Goal: Task Accomplishment & Management: Complete application form

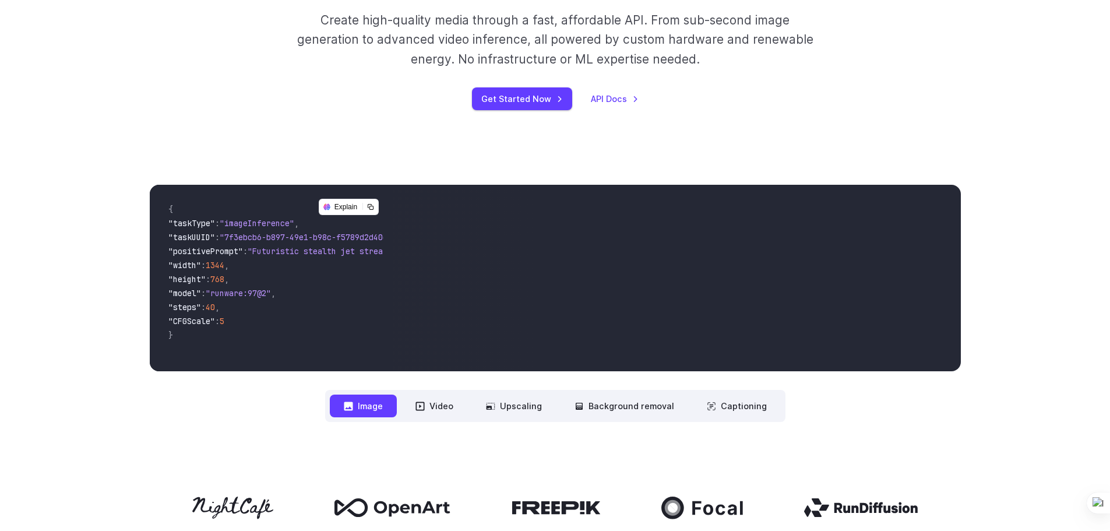
scroll to position [214, 0]
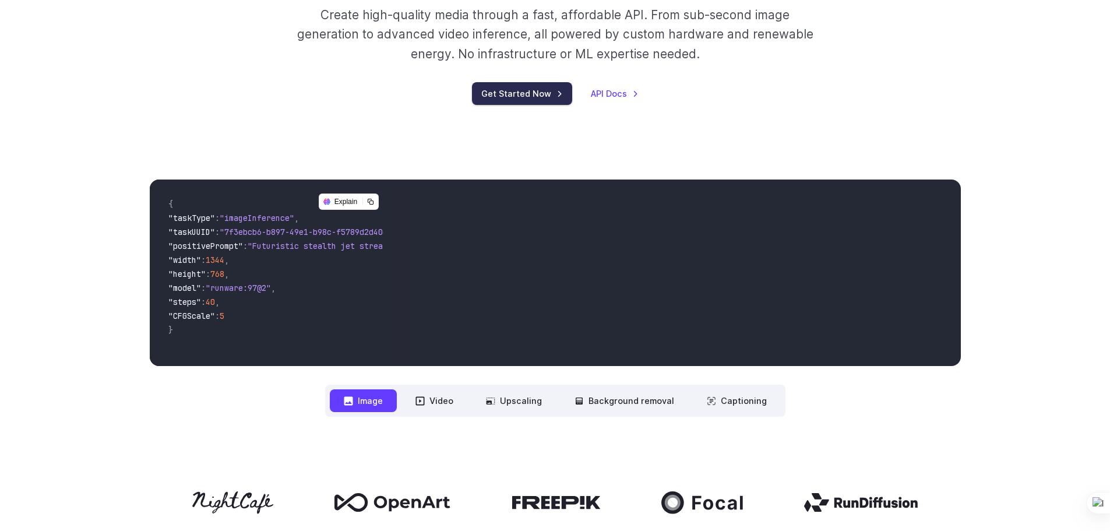
click at [507, 98] on link "Get Started Now" at bounding box center [522, 93] width 100 height 23
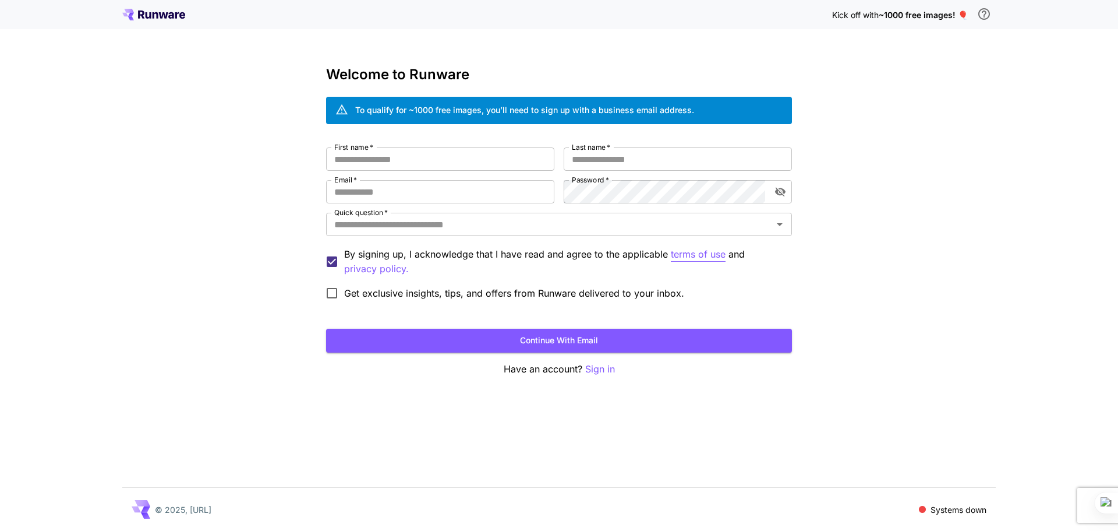
click at [703, 256] on p "terms of use" at bounding box center [698, 254] width 55 height 15
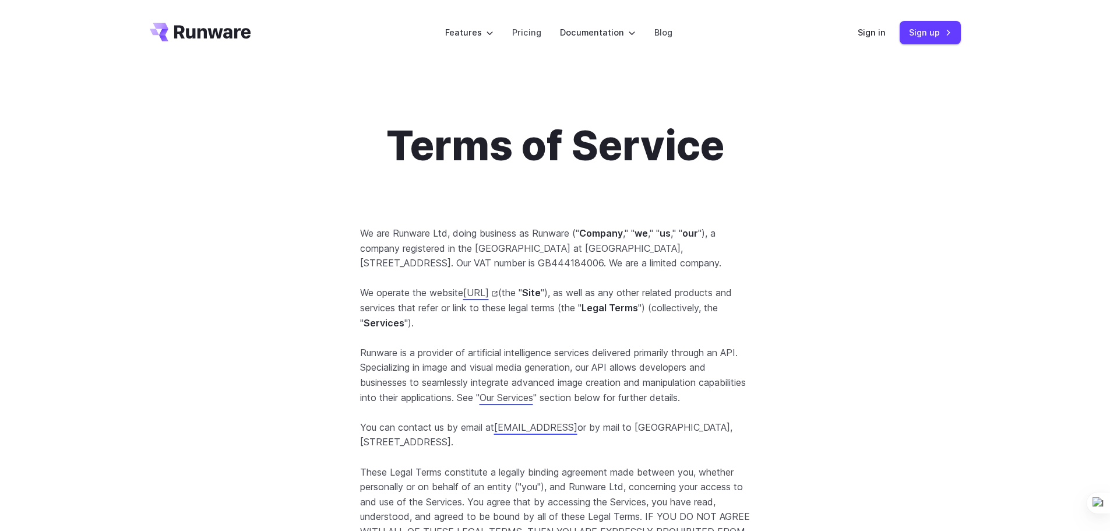
scroll to position [214, 0]
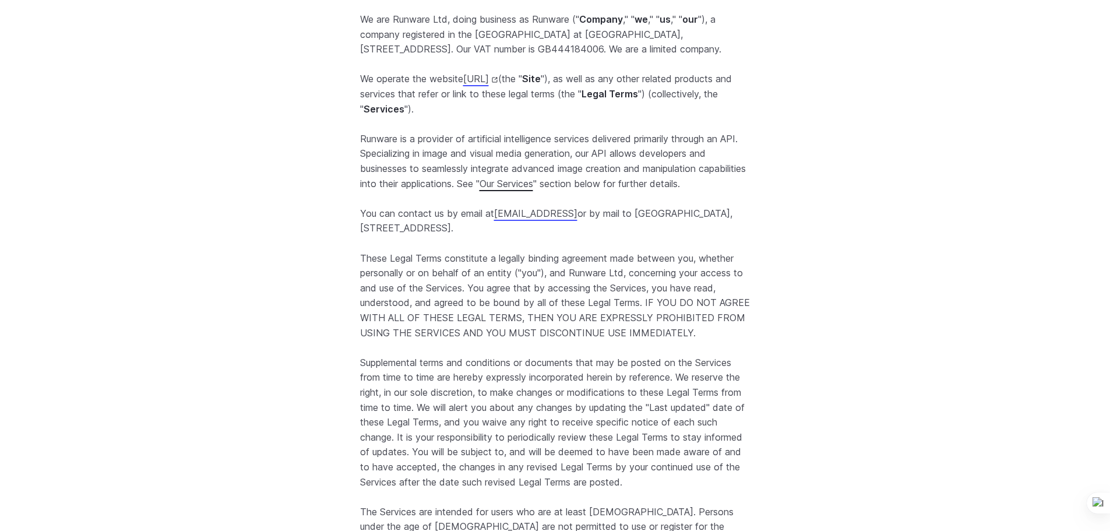
click at [533, 189] on link "Our Services" at bounding box center [506, 184] width 54 height 12
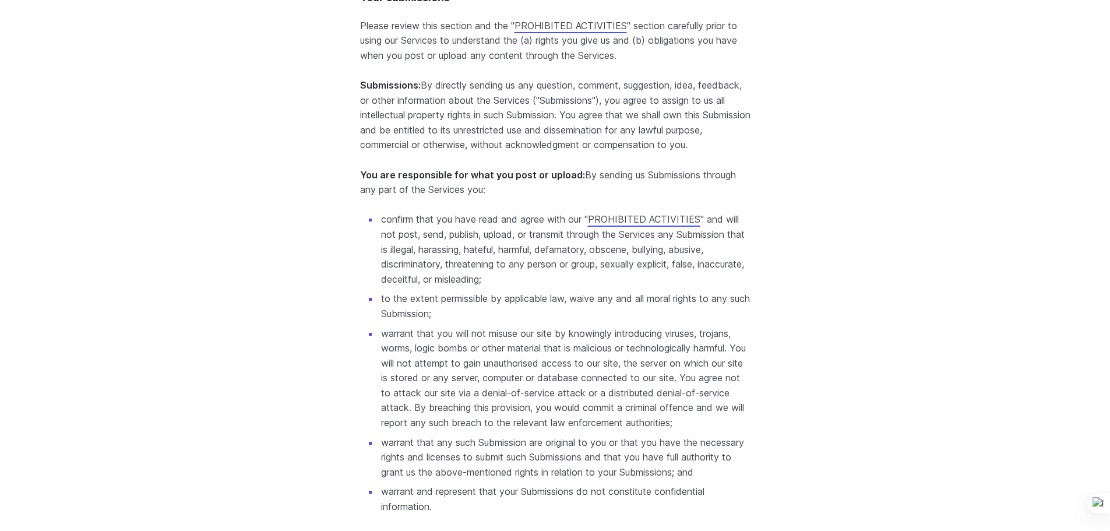
scroll to position [3695, 0]
